Goal: Information Seeking & Learning: Learn about a topic

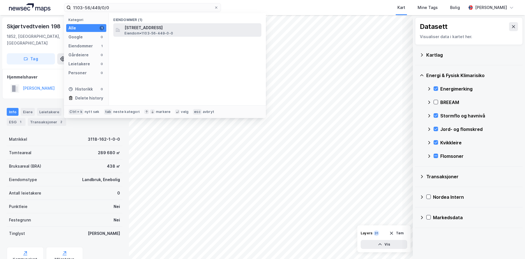
type input "1103-56/449/0/0"
click at [160, 28] on span "[STREET_ADDRESS]" at bounding box center [191, 27] width 135 height 7
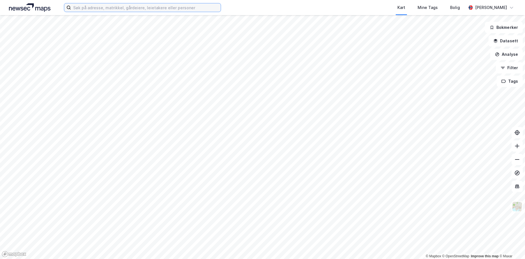
click at [101, 9] on input at bounding box center [146, 7] width 150 height 8
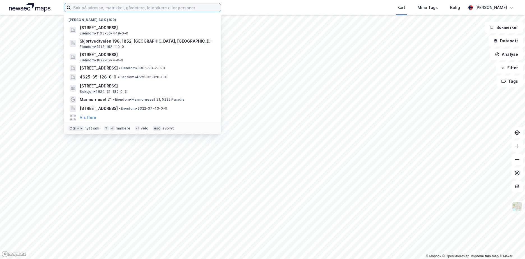
paste input "1103-56/449/0/0"
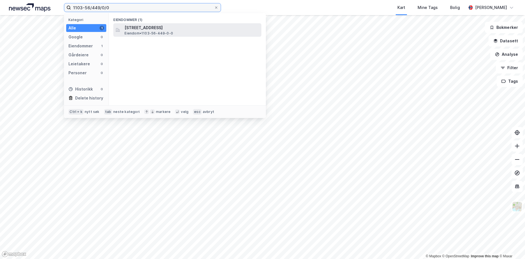
type input "1103-56/449/0/0"
click at [134, 27] on span "[STREET_ADDRESS]" at bounding box center [191, 27] width 135 height 7
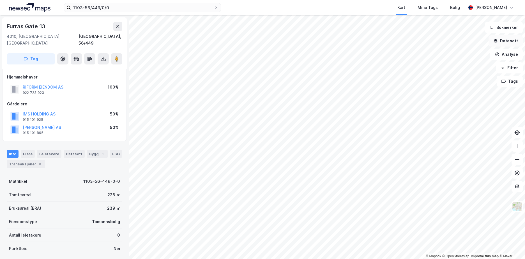
click at [500, 40] on button "Datasett" at bounding box center [505, 40] width 34 height 11
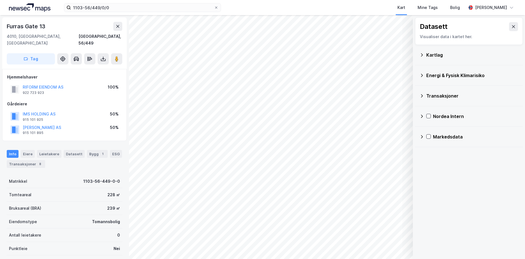
click at [424, 55] on icon at bounding box center [421, 55] width 4 height 4
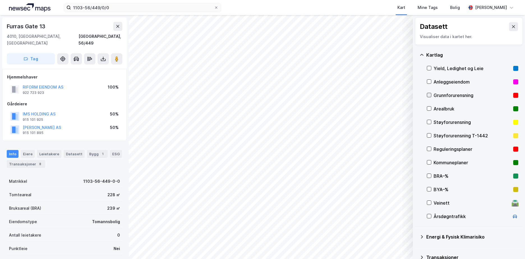
click at [428, 94] on icon at bounding box center [429, 95] width 4 height 4
click at [421, 53] on icon at bounding box center [421, 55] width 4 height 4
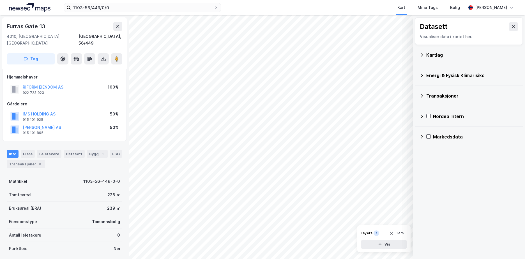
click at [423, 75] on icon at bounding box center [421, 75] width 4 height 4
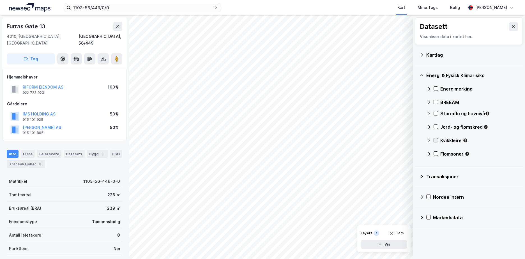
click at [437, 140] on icon at bounding box center [435, 140] width 3 height 2
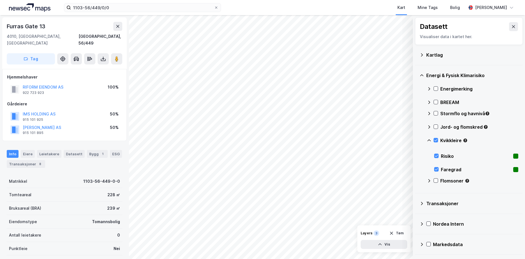
click at [429, 139] on icon at bounding box center [429, 140] width 4 height 4
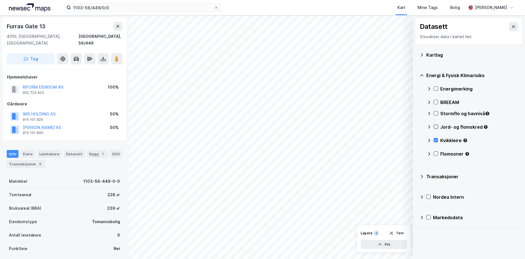
click at [435, 126] on icon at bounding box center [436, 127] width 4 height 4
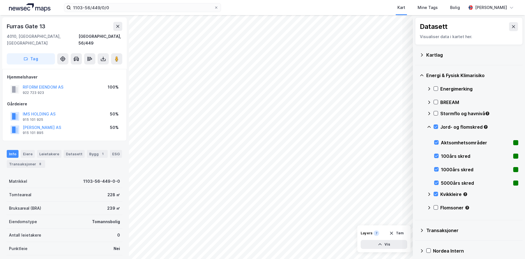
click at [428, 125] on icon at bounding box center [429, 127] width 4 height 4
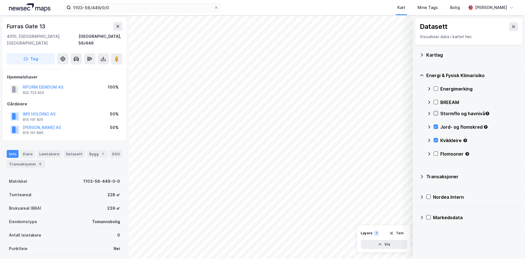
click at [434, 112] on icon at bounding box center [436, 113] width 4 height 4
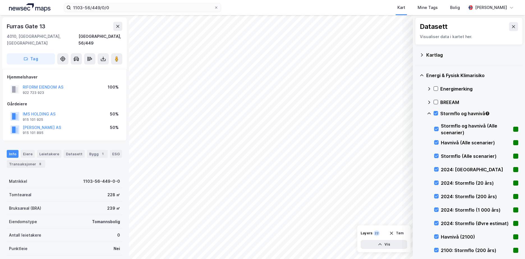
click at [428, 113] on icon at bounding box center [429, 113] width 4 height 4
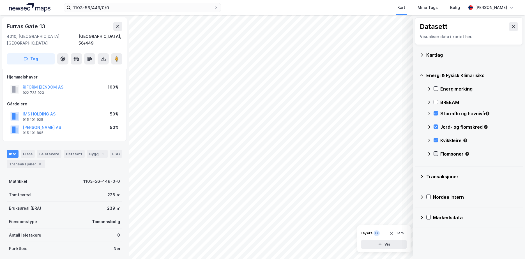
click at [438, 153] on div at bounding box center [435, 153] width 4 height 4
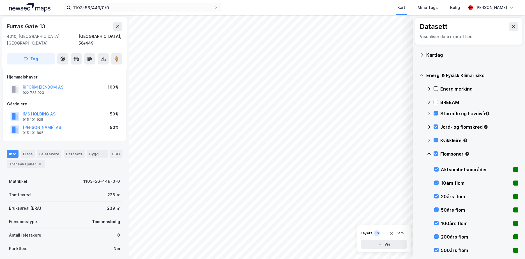
click at [429, 152] on icon at bounding box center [429, 154] width 4 height 4
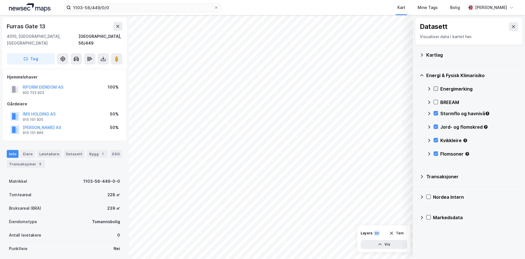
click at [435, 89] on icon at bounding box center [436, 89] width 4 height 4
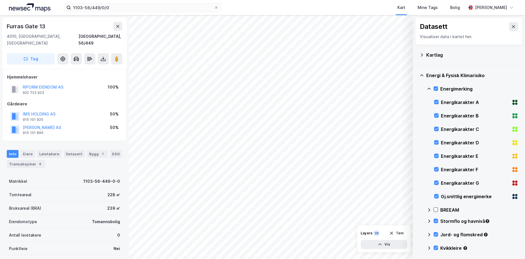
click at [429, 89] on icon at bounding box center [429, 89] width 4 height 4
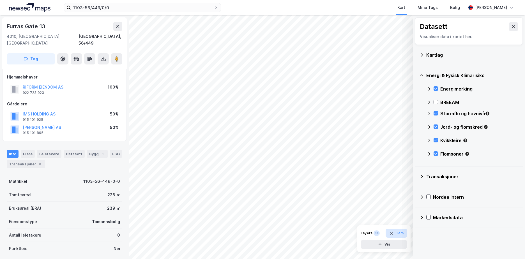
click at [399, 232] on button "Tøm" at bounding box center [397, 233] width 22 height 9
